Goal: Task Accomplishment & Management: Manage account settings

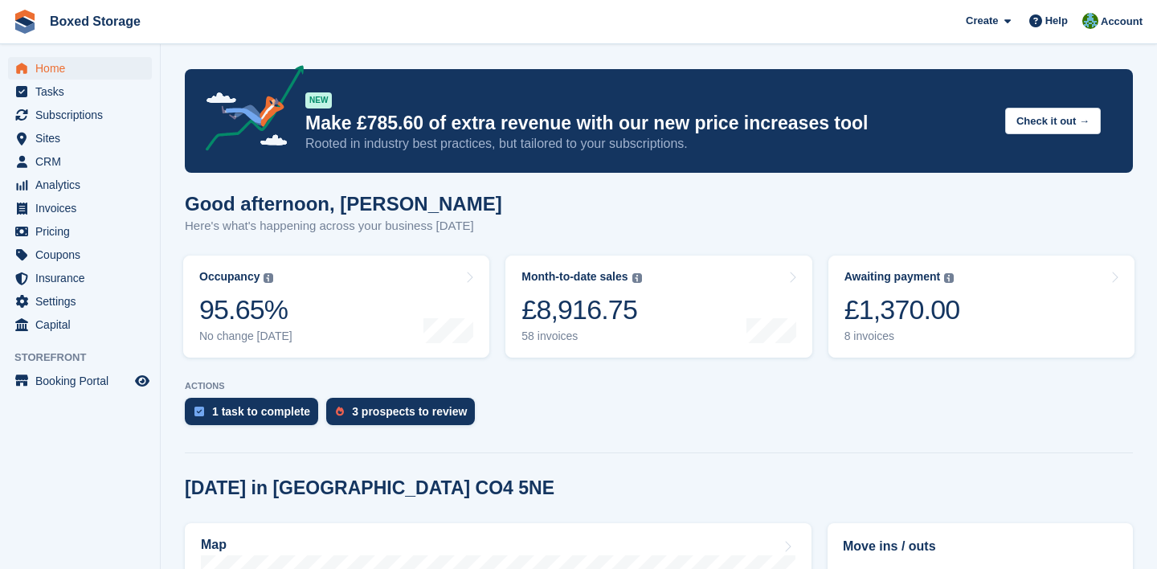
scroll to position [66, 0]
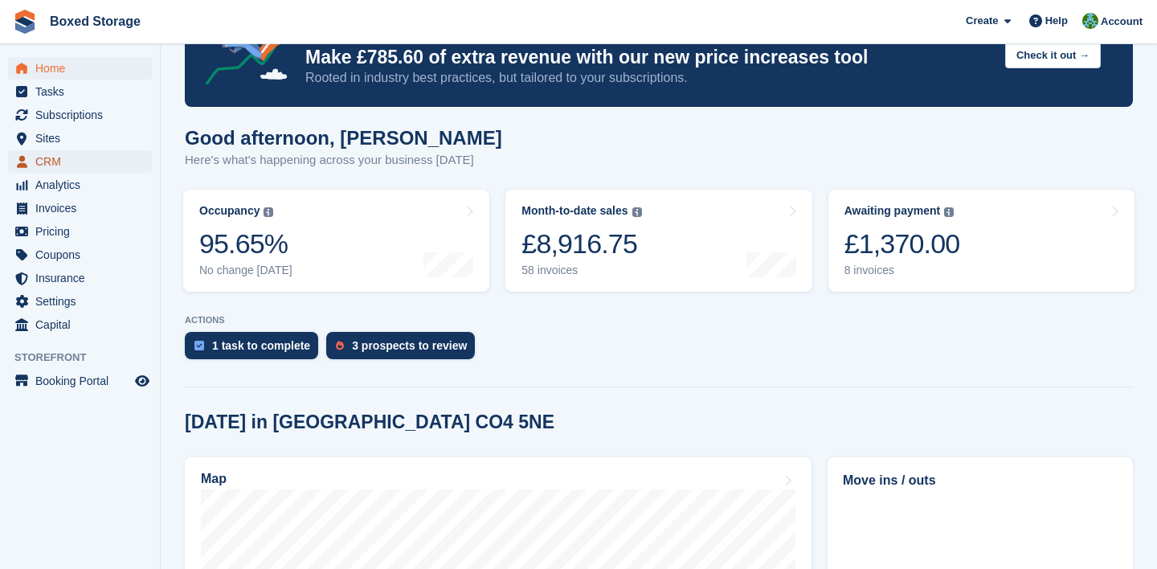
click at [80, 158] on span "CRM" at bounding box center [83, 161] width 96 height 23
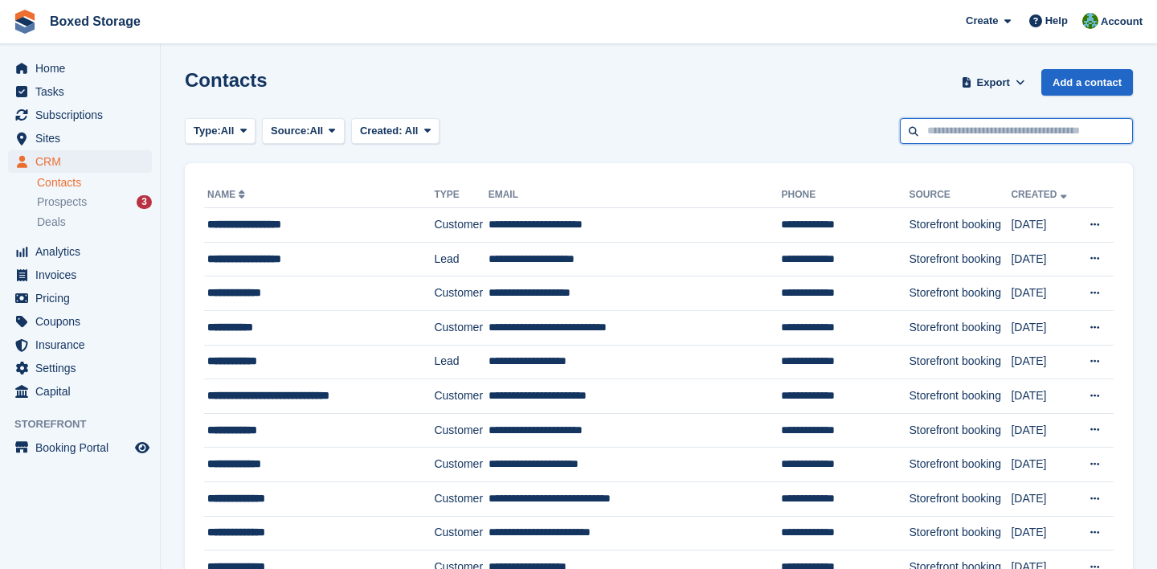
click at [1001, 125] on input "text" at bounding box center [1016, 131] width 233 height 27
type input "*******"
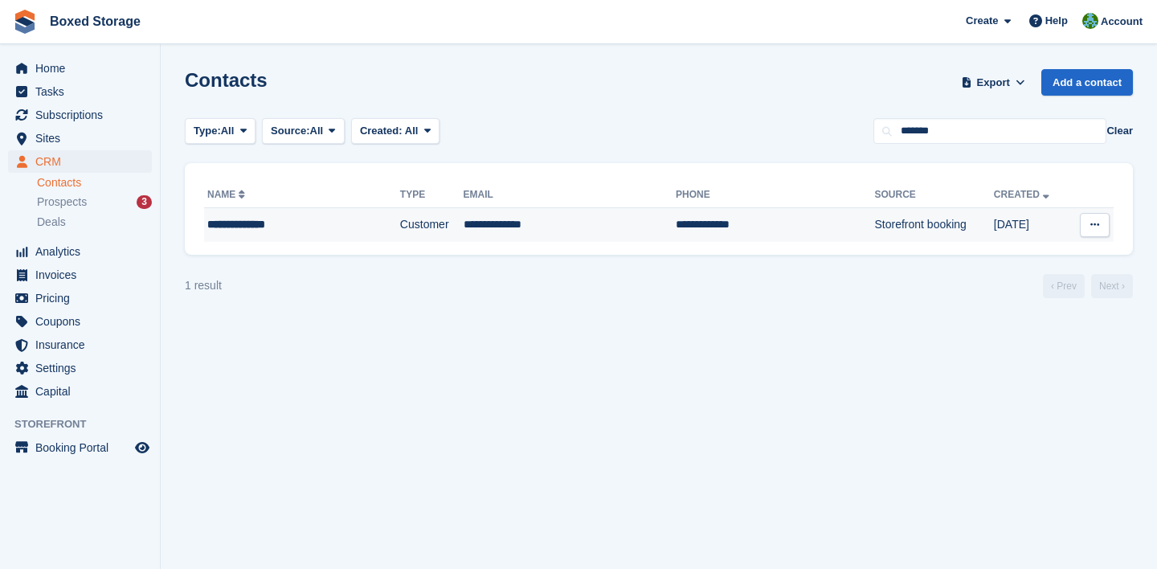
click at [735, 219] on td "**********" at bounding box center [775, 225] width 199 height 34
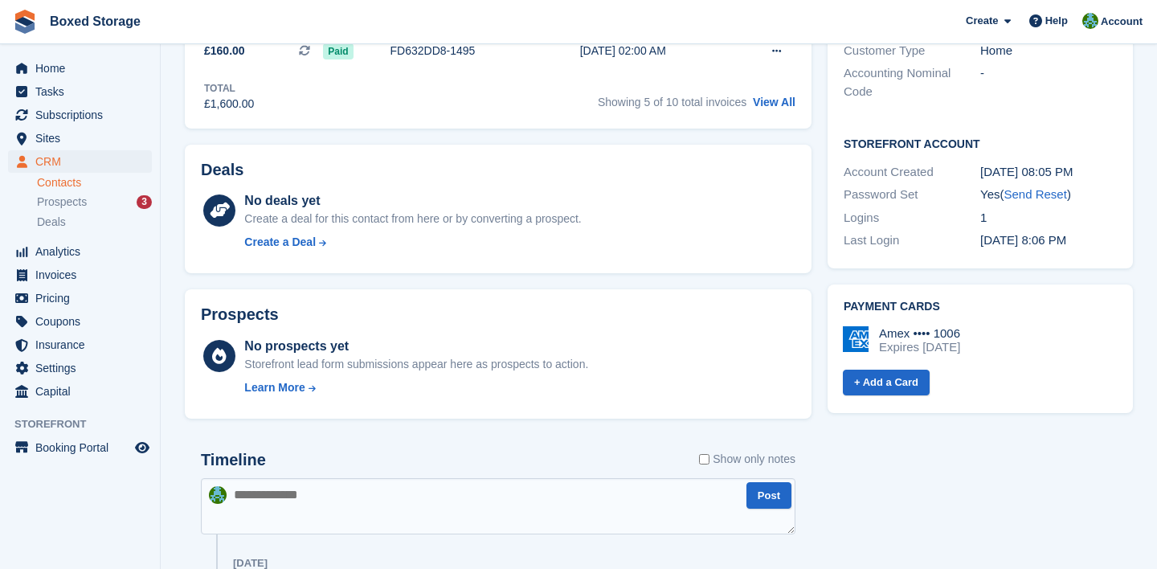
scroll to position [490, 0]
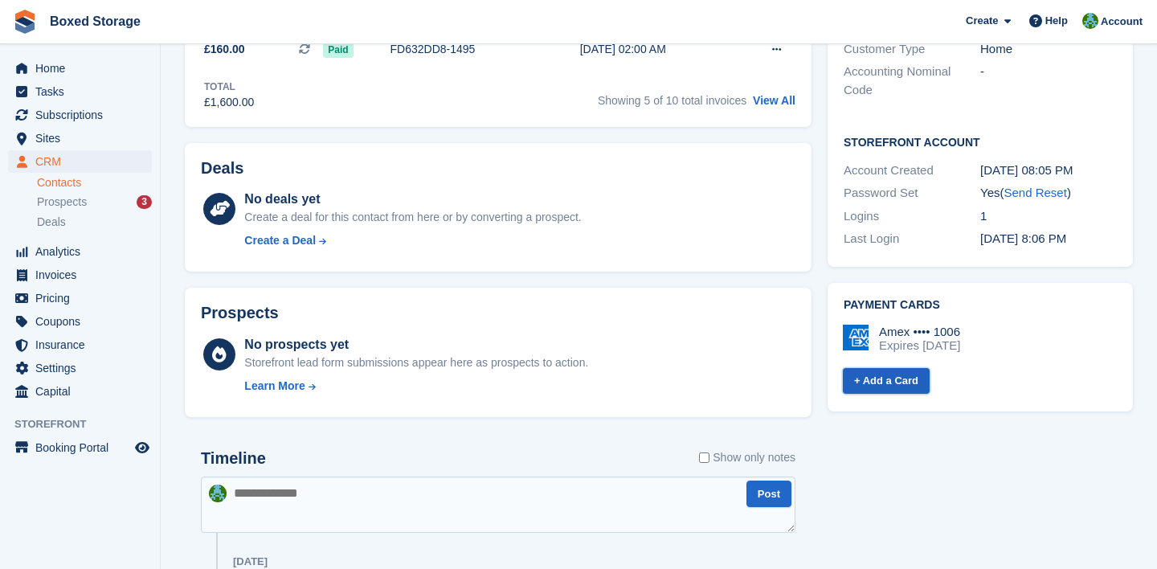
click at [867, 368] on link "+ Add a Card" at bounding box center [886, 381] width 87 height 27
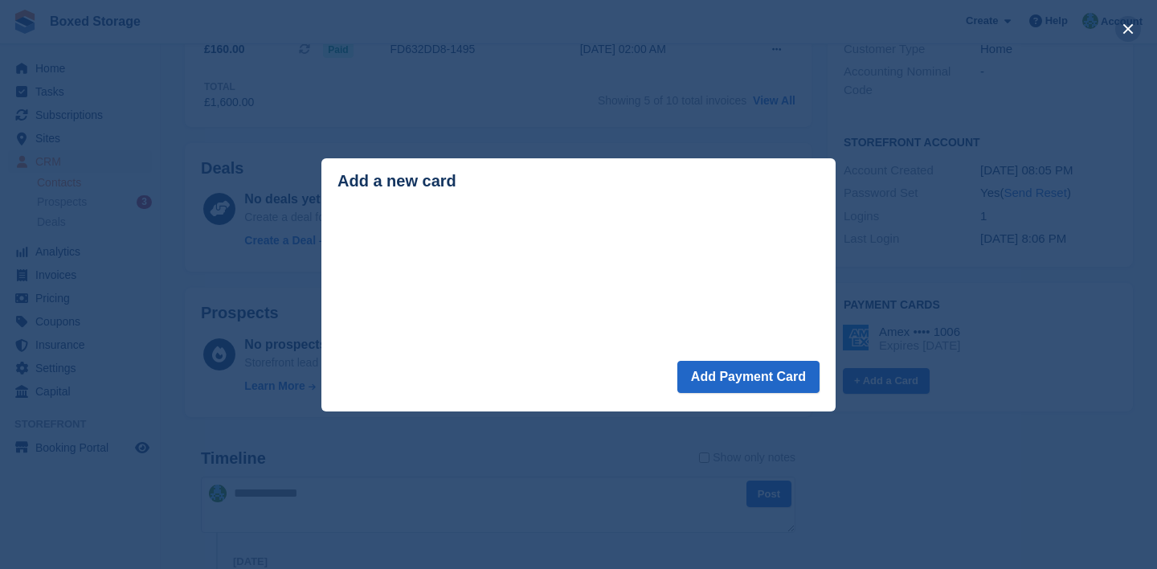
click at [1130, 27] on button "close" at bounding box center [1128, 29] width 26 height 26
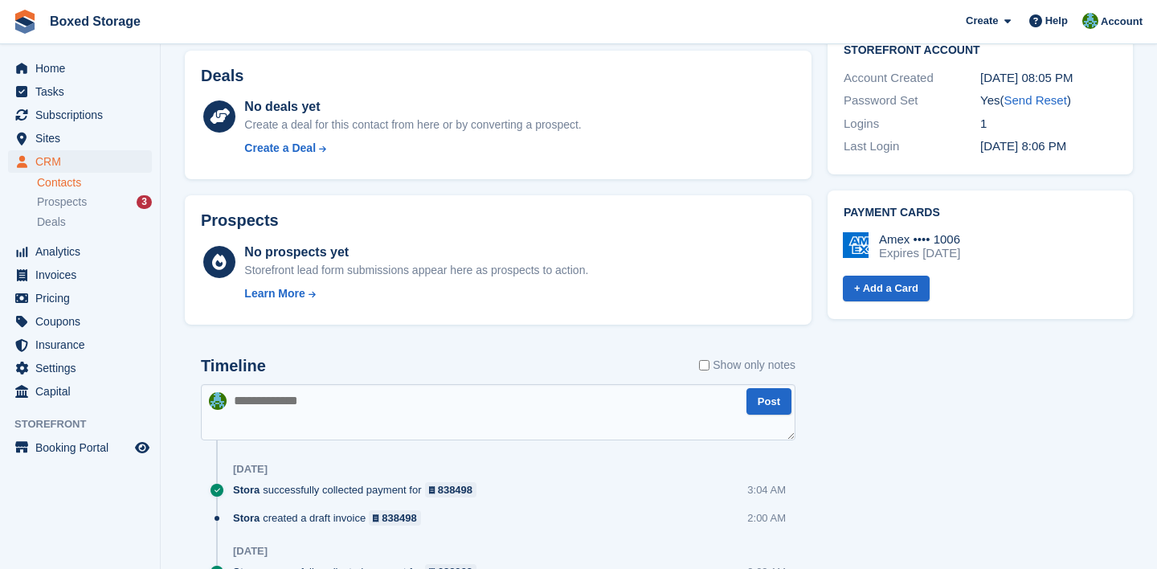
scroll to position [584, 0]
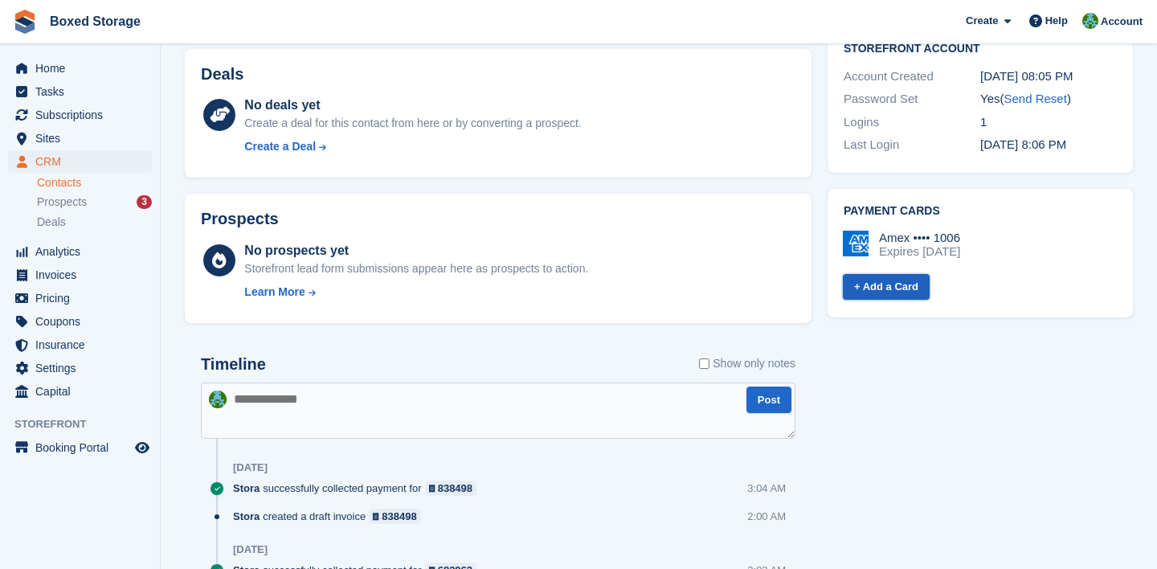
click at [890, 274] on link "+ Add a Card" at bounding box center [886, 287] width 87 height 27
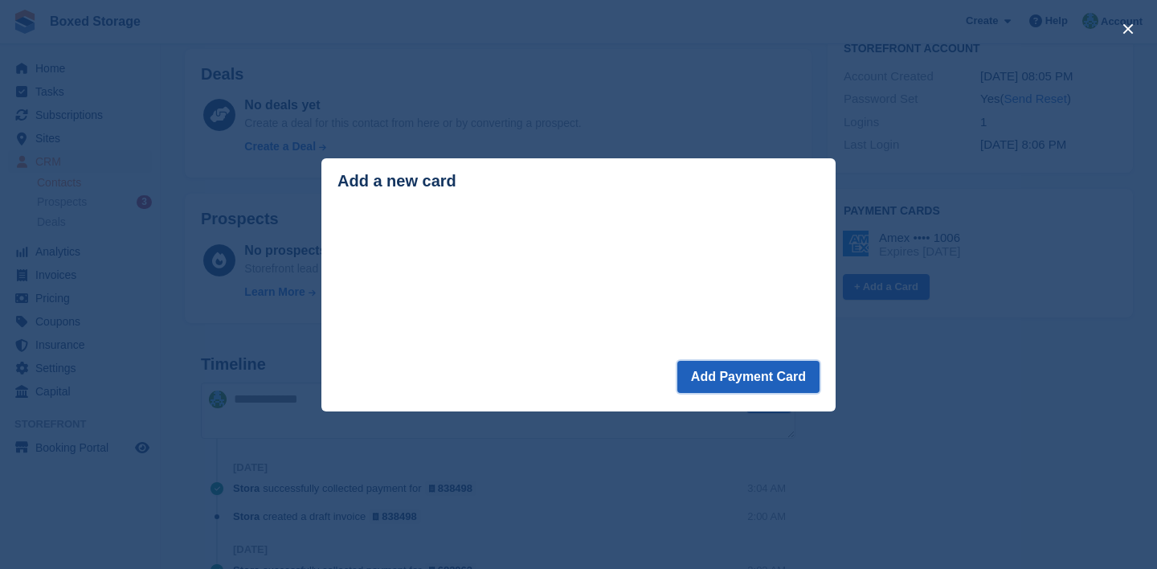
click at [701, 365] on button "Add Payment Card" at bounding box center [748, 377] width 142 height 32
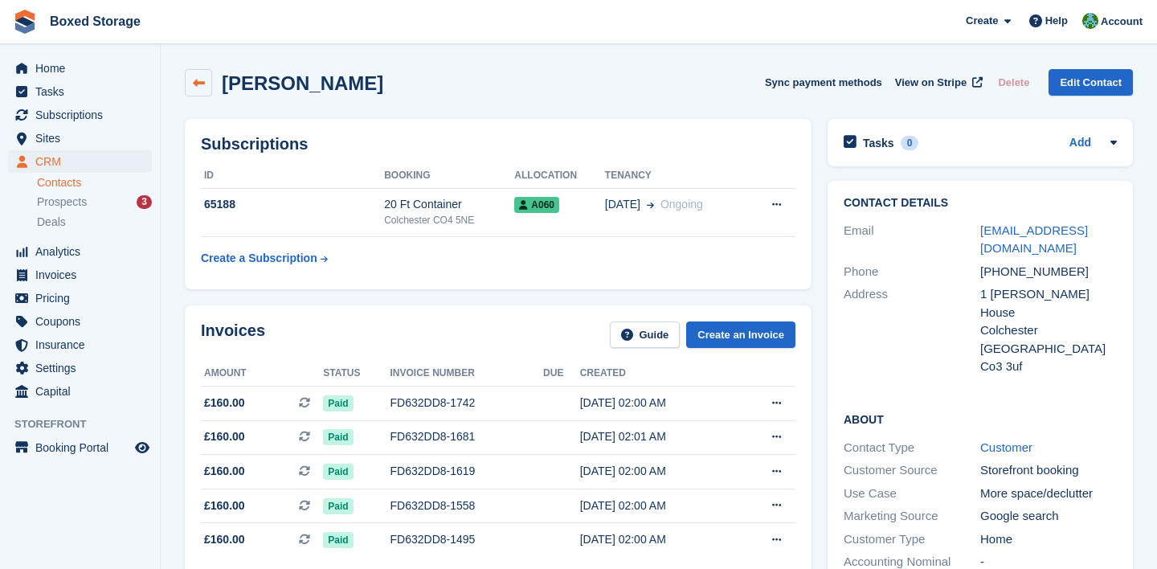
click at [205, 81] on link at bounding box center [198, 82] width 27 height 27
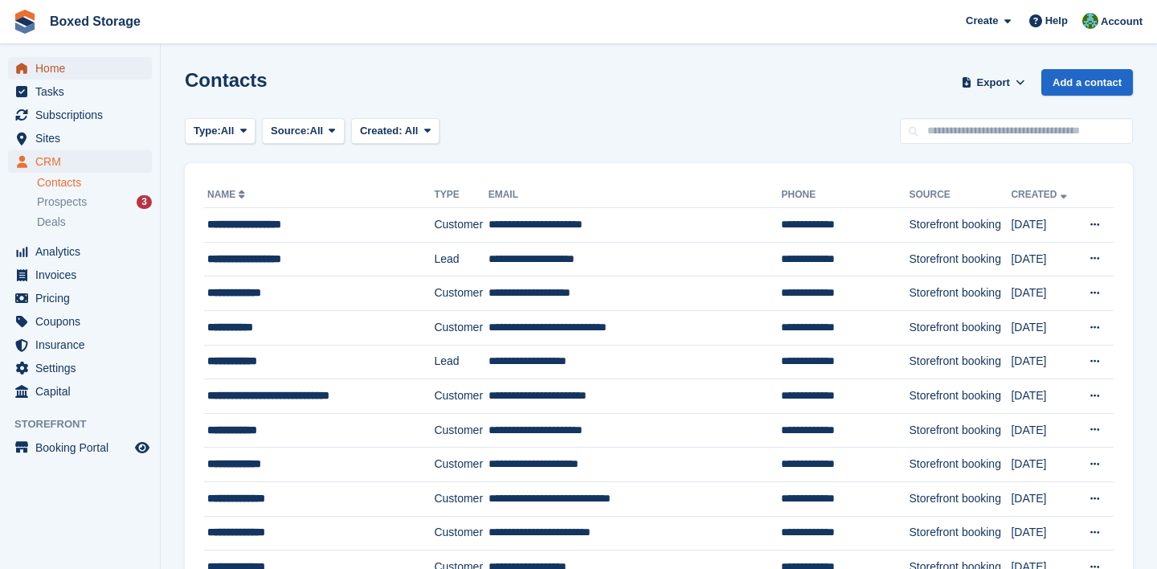
click at [32, 72] on link "Home" at bounding box center [80, 68] width 144 height 23
